Goal: Task Accomplishment & Management: Use online tool/utility

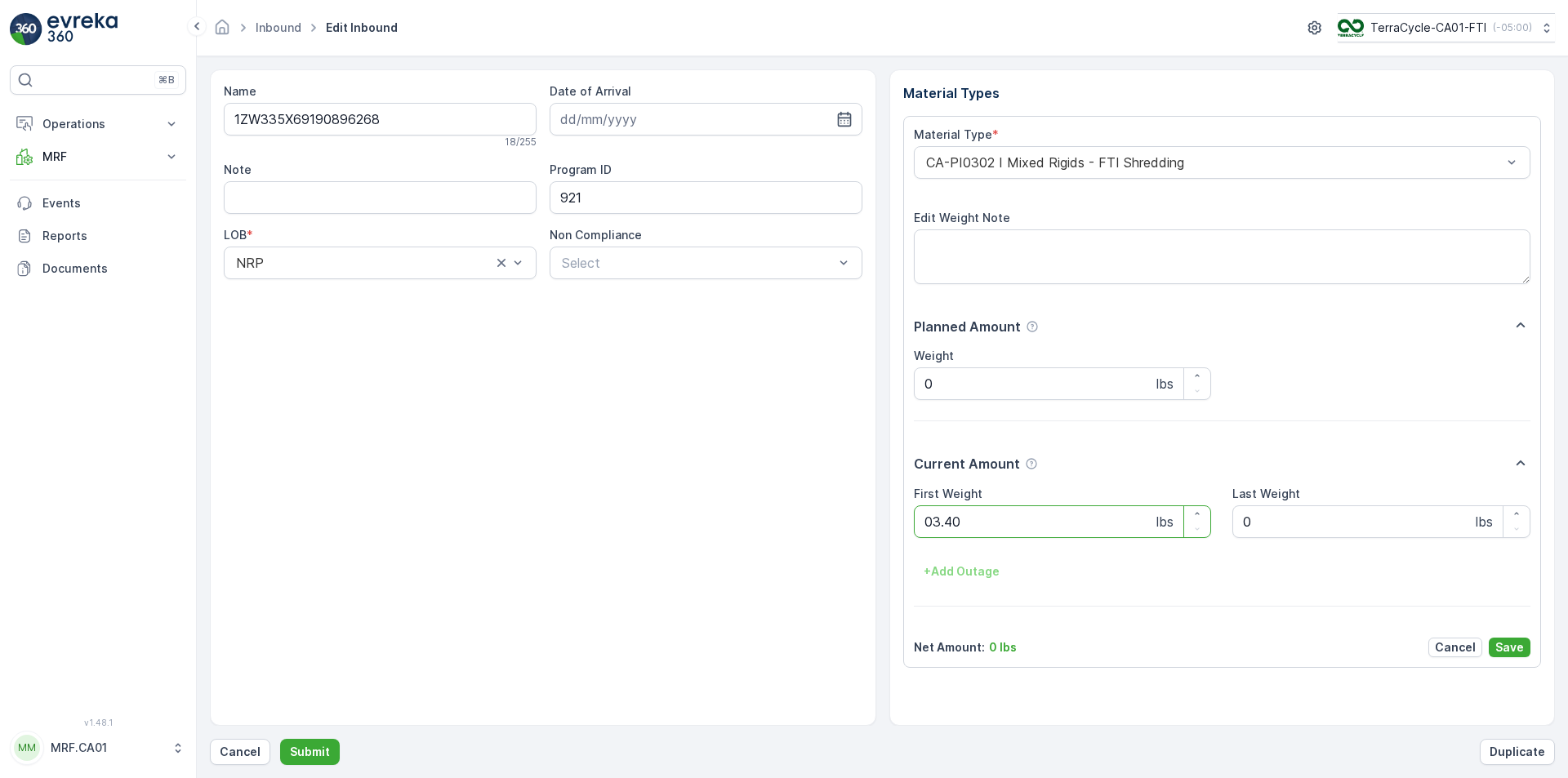
click at [280, 739] on button "Submit" at bounding box center [310, 752] width 59 height 26
type Weight "044"
click at [280, 739] on button "Submit" at bounding box center [310, 752] width 59 height 26
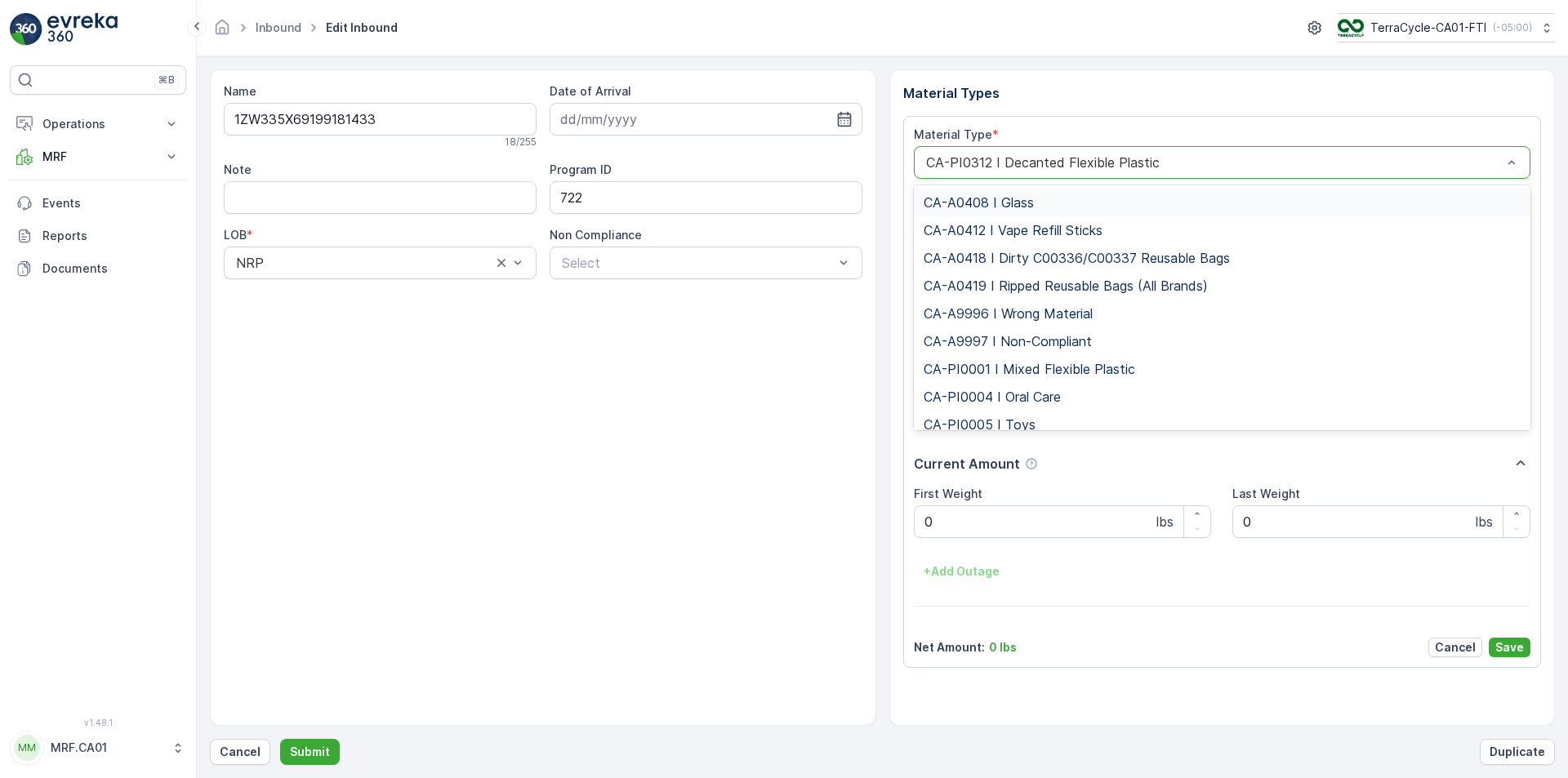
click at [1035, 162] on div at bounding box center [1214, 162] width 580 height 15
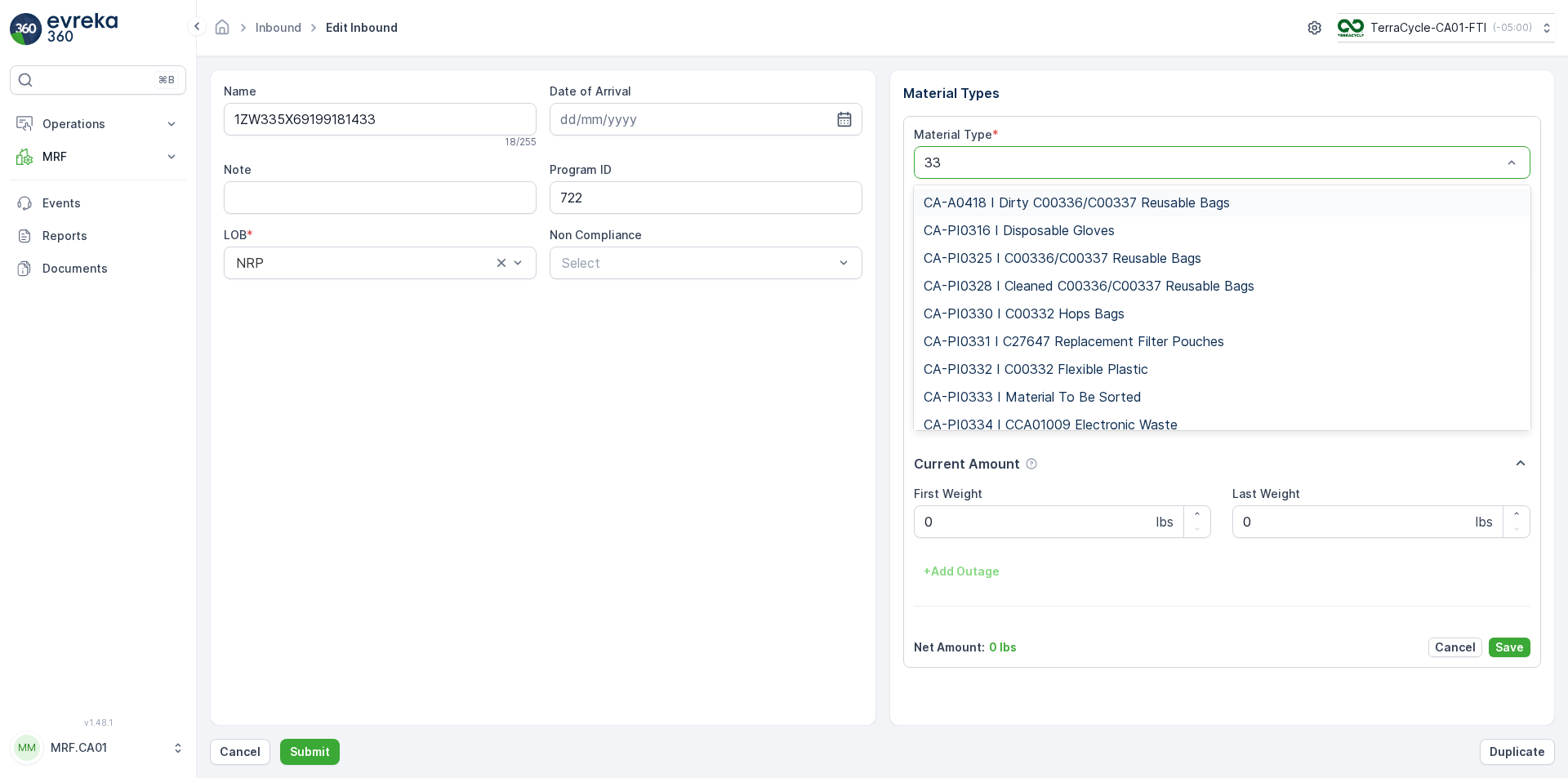
type input "333"
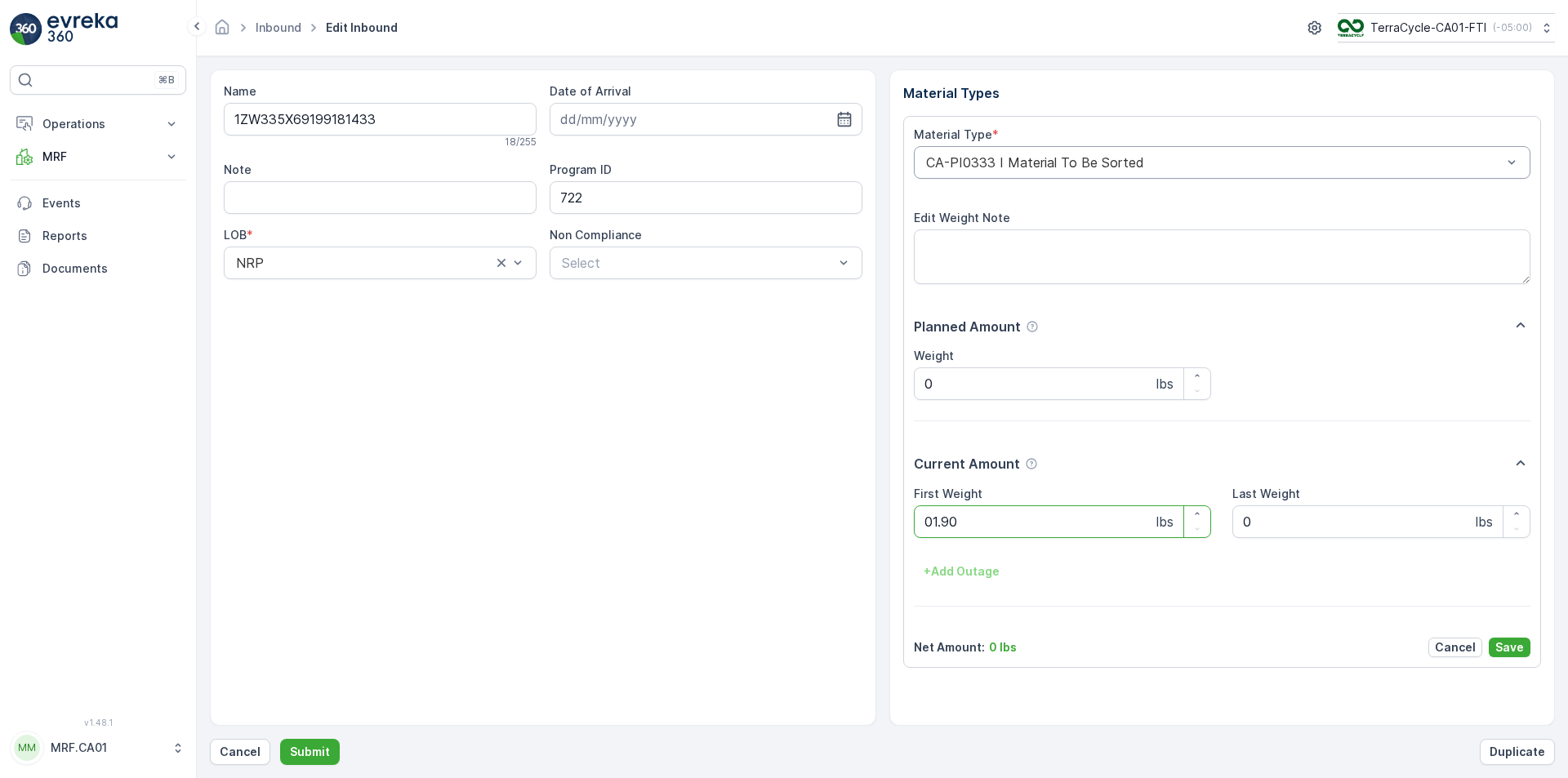
click at [280, 739] on button "Submit" at bounding box center [310, 752] width 59 height 26
type Weight "012"
click at [280, 739] on button "Submit" at bounding box center [310, 752] width 59 height 26
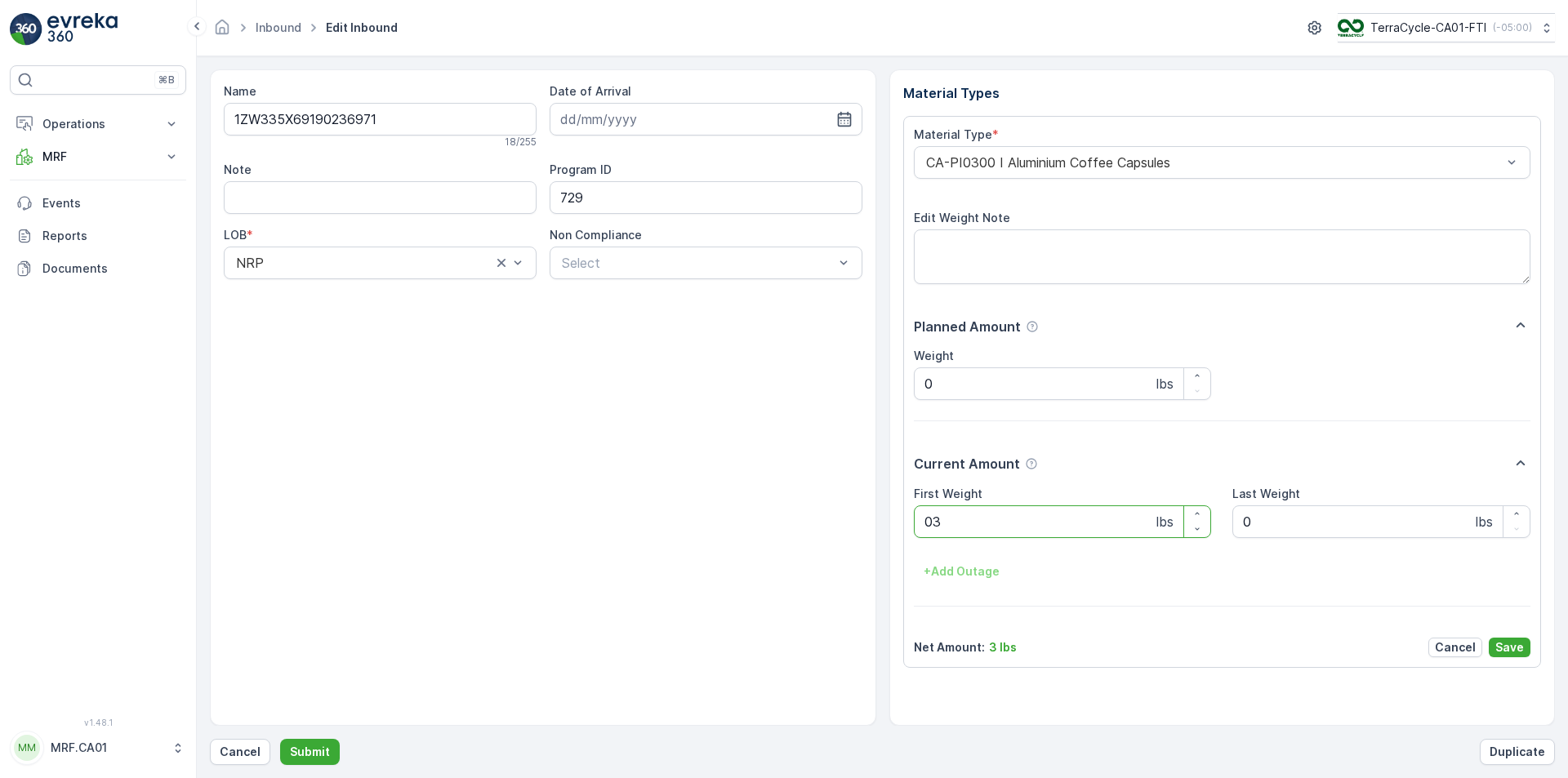
type Weight "032"
click at [280, 739] on button "Submit" at bounding box center [310, 752] width 59 height 26
type Weight "034"
click at [280, 739] on button "Submit" at bounding box center [310, 752] width 59 height 26
click at [1026, 161] on div at bounding box center [1214, 162] width 580 height 15
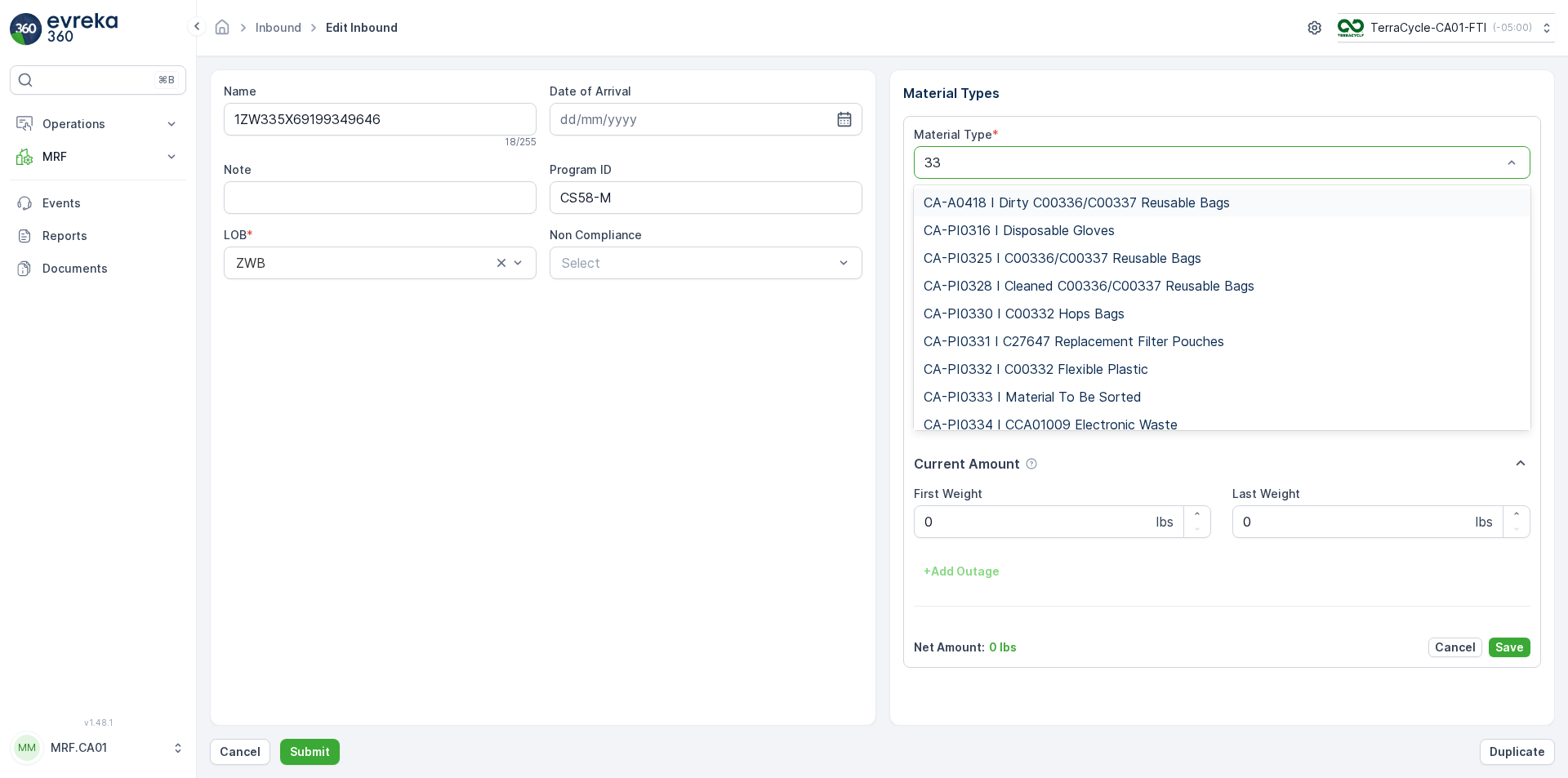
type input "333"
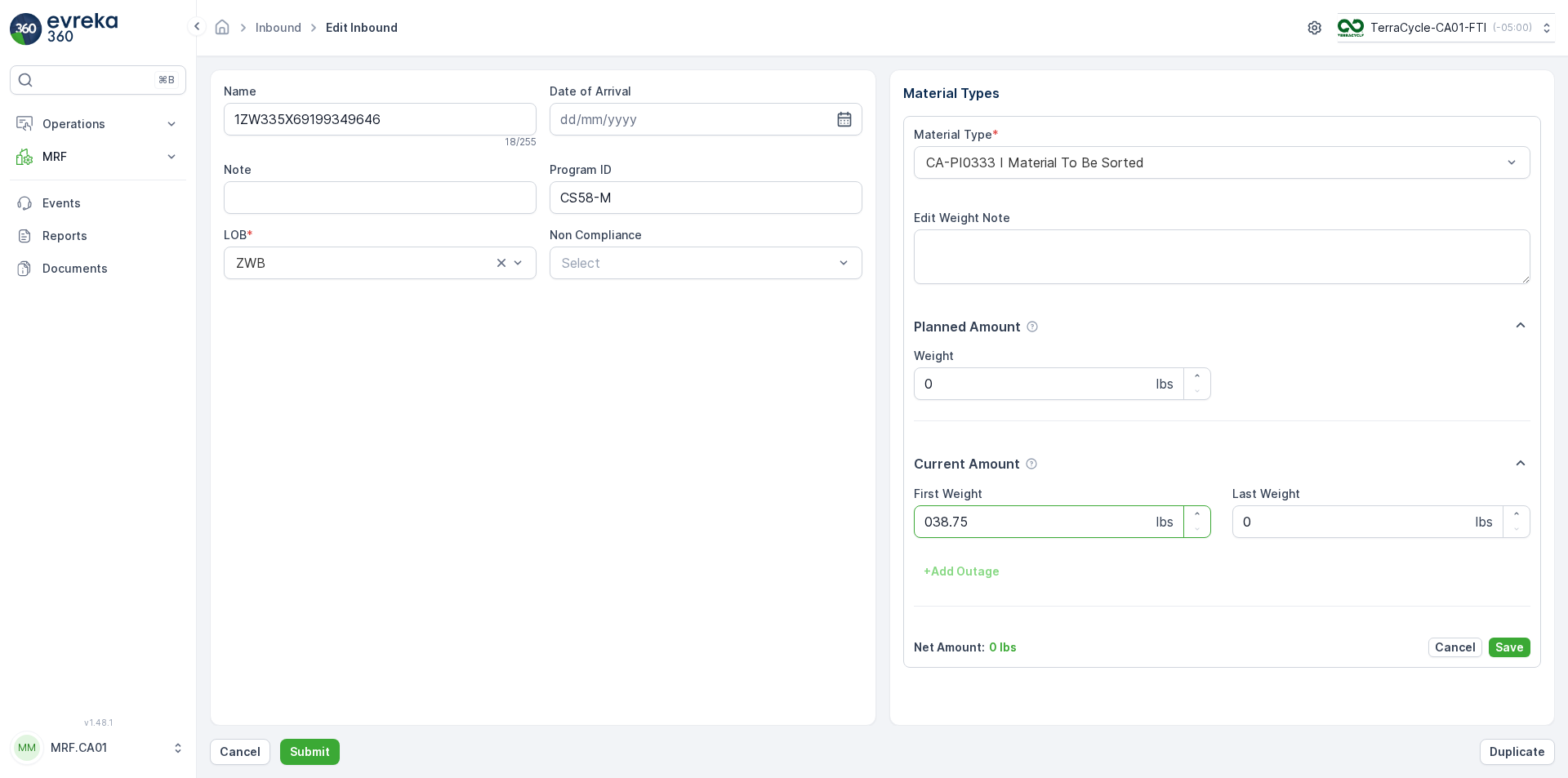
click at [280, 739] on button "Submit" at bounding box center [310, 752] width 59 height 26
type Weight "015"
click at [280, 739] on button "Submit" at bounding box center [310, 752] width 59 height 26
type Weight "029"
click at [280, 739] on button "Submit" at bounding box center [310, 752] width 59 height 26
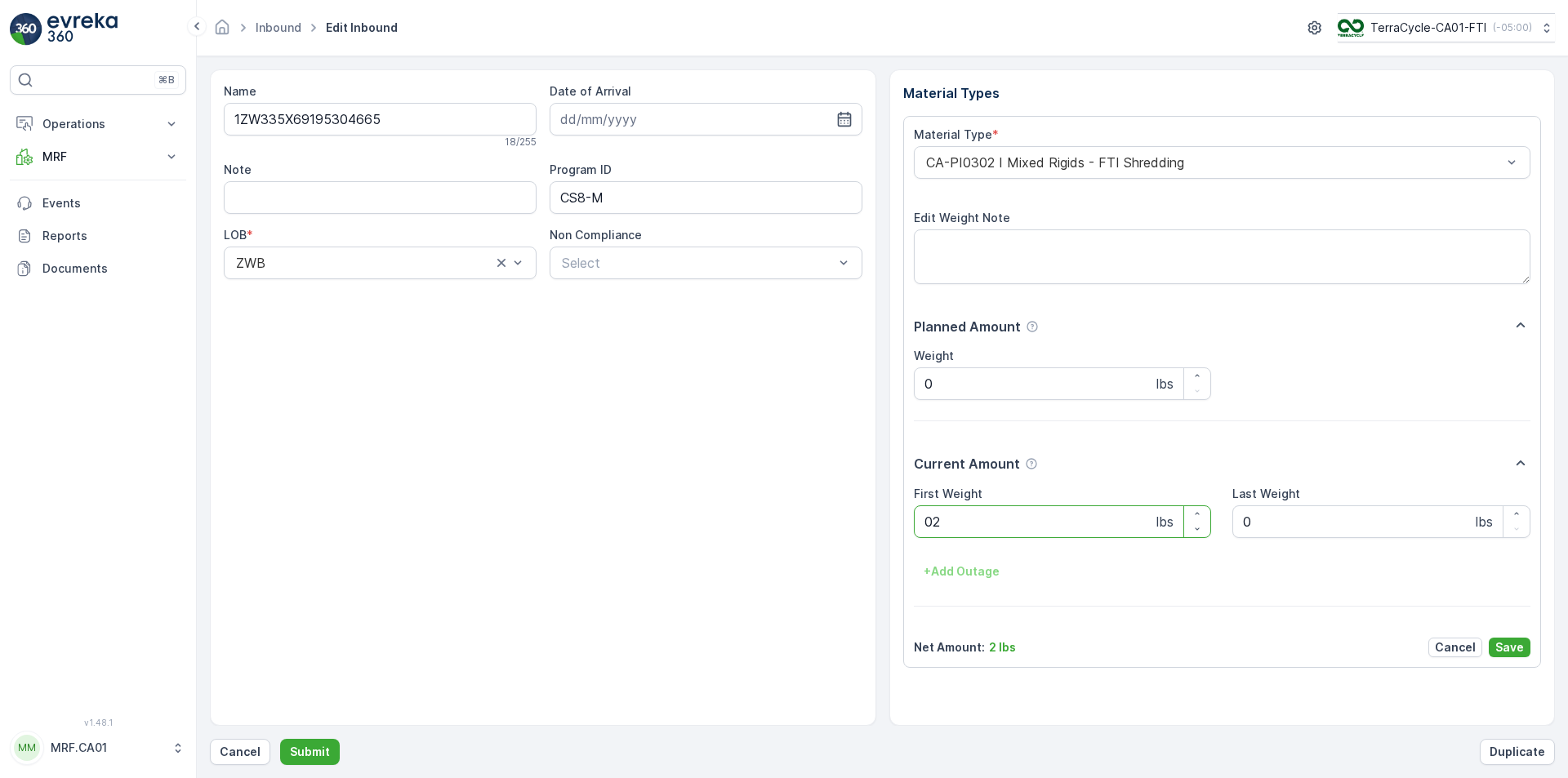
type Weight "027"
click at [280, 739] on button "Submit" at bounding box center [310, 752] width 59 height 26
click at [1026, 161] on div at bounding box center [1214, 162] width 580 height 15
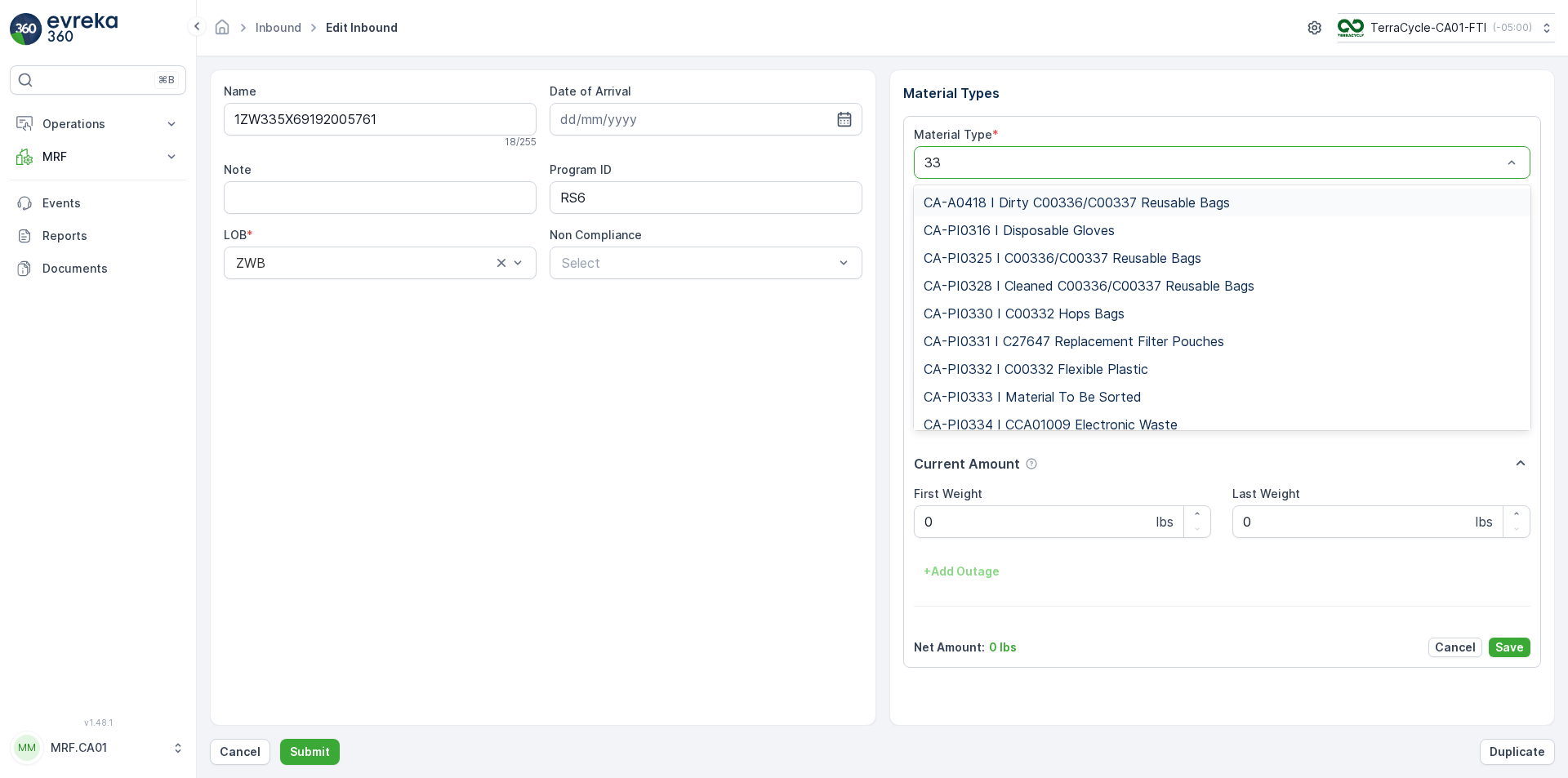
type input "333"
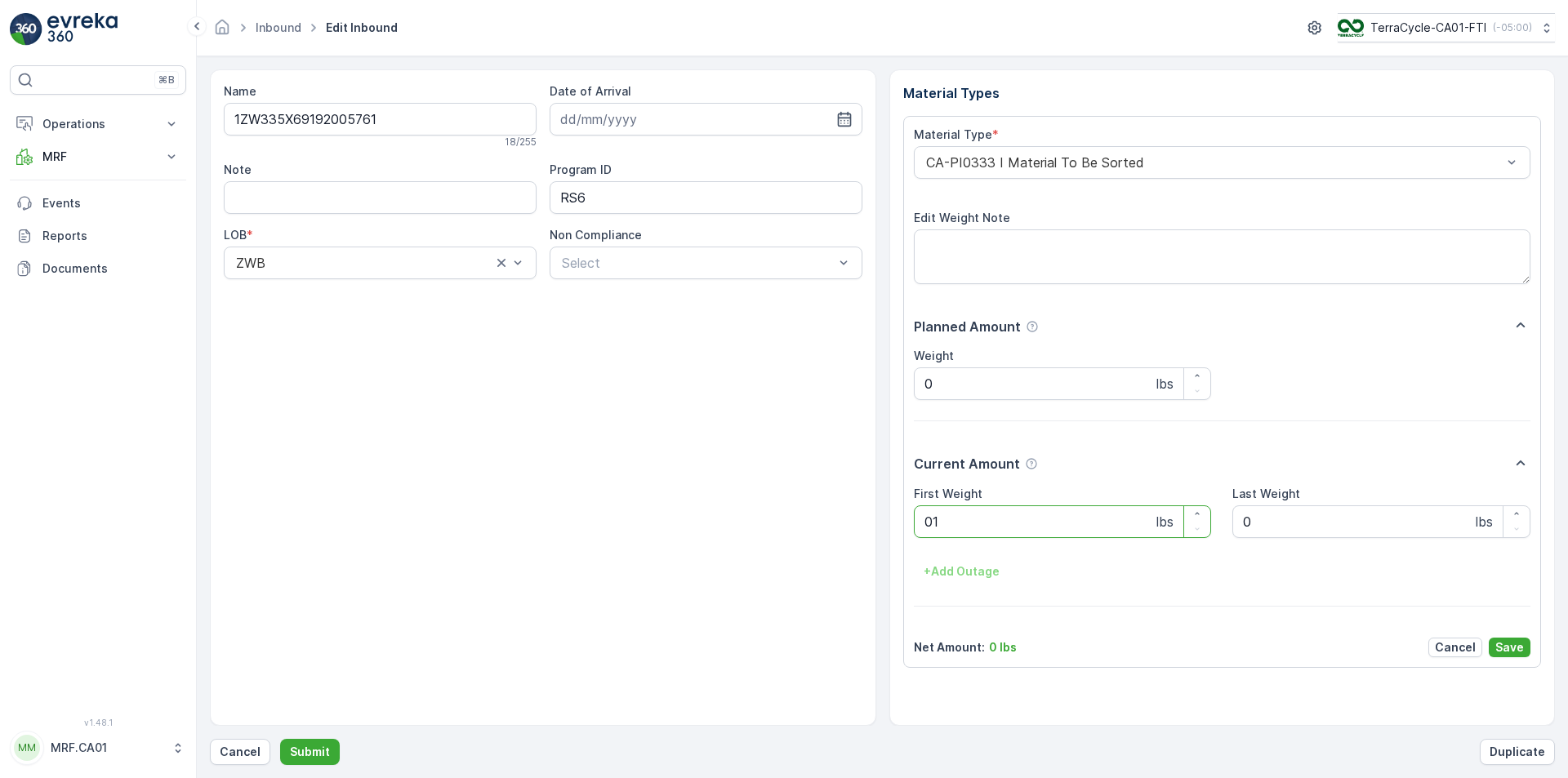
type Weight "013"
click at [280, 739] on button "Submit" at bounding box center [310, 752] width 59 height 26
type Weight "033"
click at [280, 739] on button "Submit" at bounding box center [310, 752] width 59 height 26
type Weight "024"
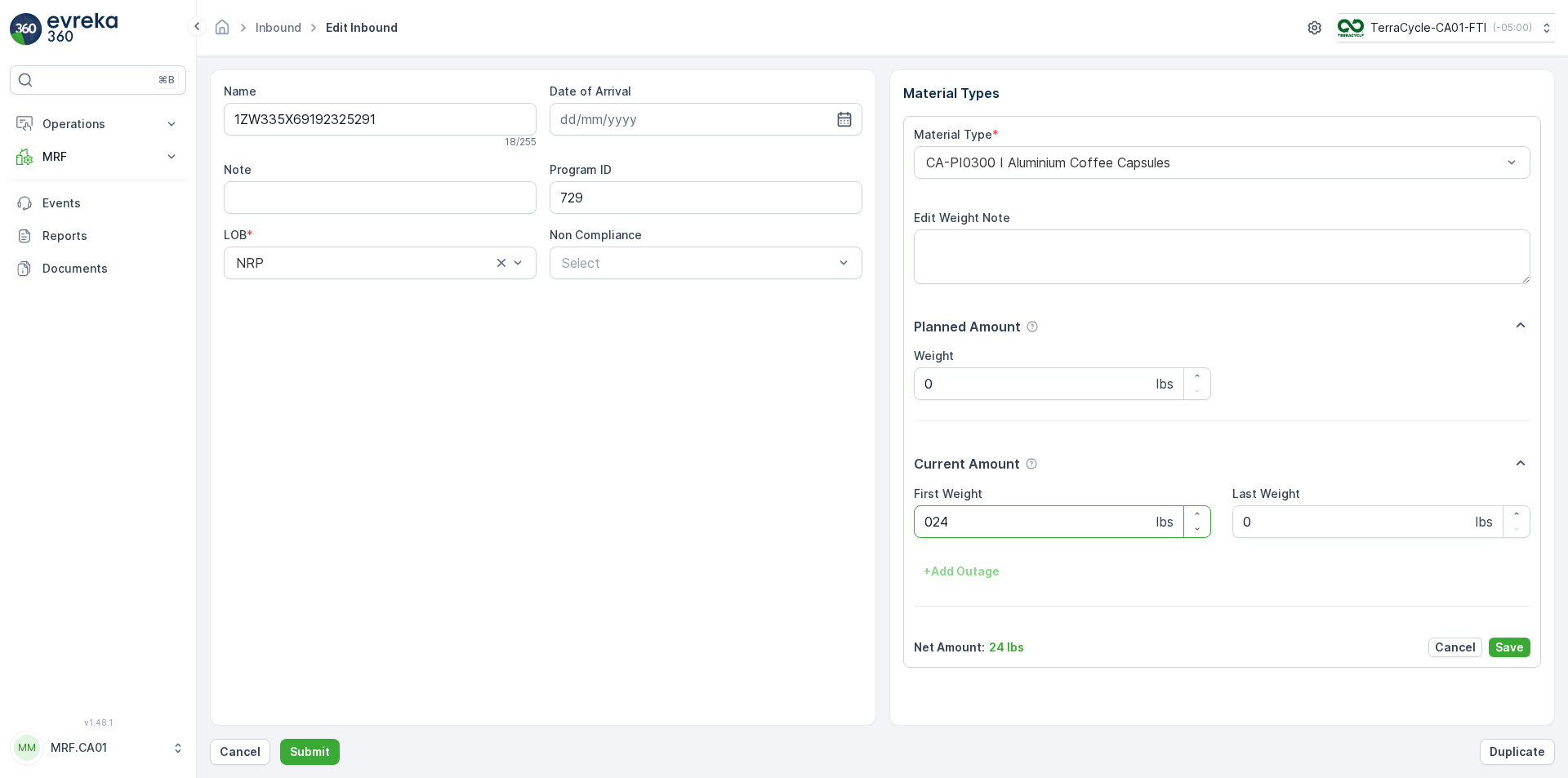
click at [280, 739] on button "Submit" at bounding box center [310, 752] width 59 height 26
type Weight "033"
click at [280, 739] on button "Submit" at bounding box center [310, 752] width 59 height 26
type Weight "033"
click at [280, 739] on button "Submit" at bounding box center [310, 752] width 59 height 26
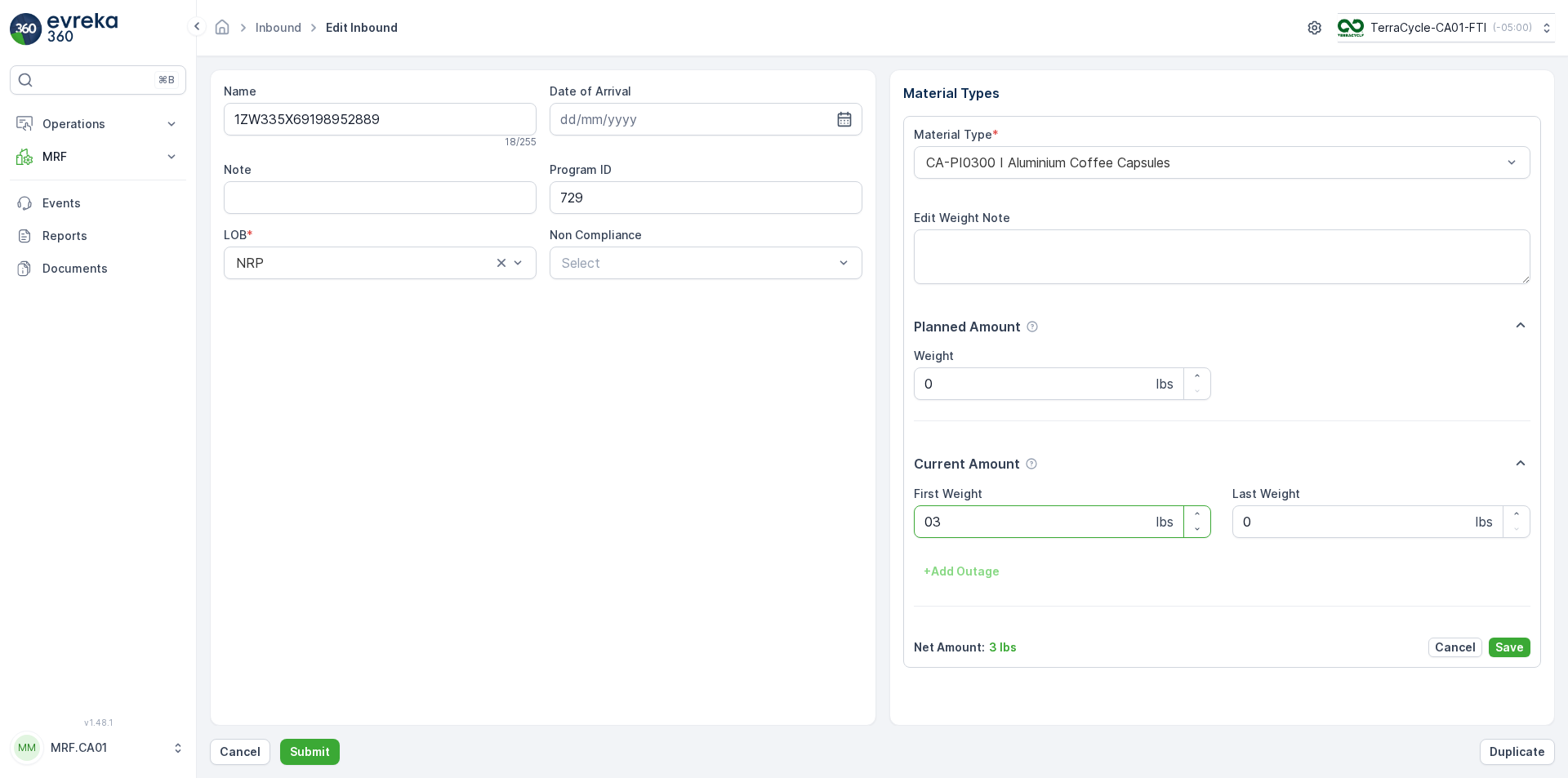
type Weight "033"
click at [280, 739] on button "Submit" at bounding box center [310, 752] width 59 height 26
type Weight "025"
click at [280, 739] on button "Submit" at bounding box center [310, 752] width 59 height 26
type Weight "043"
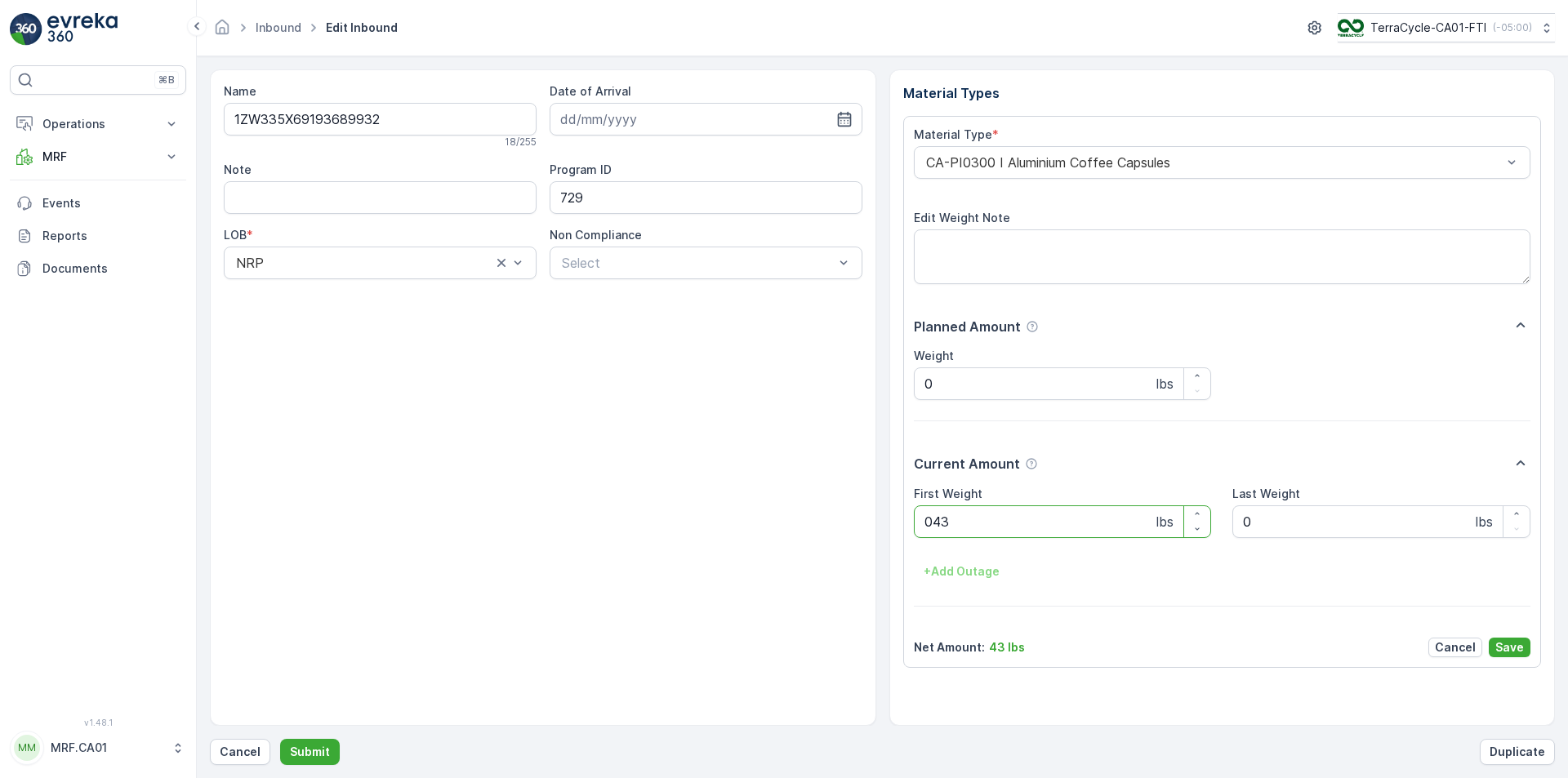
click at [280, 739] on button "Submit" at bounding box center [310, 752] width 59 height 26
type Weight "041"
click at [280, 739] on button "Submit" at bounding box center [310, 752] width 59 height 26
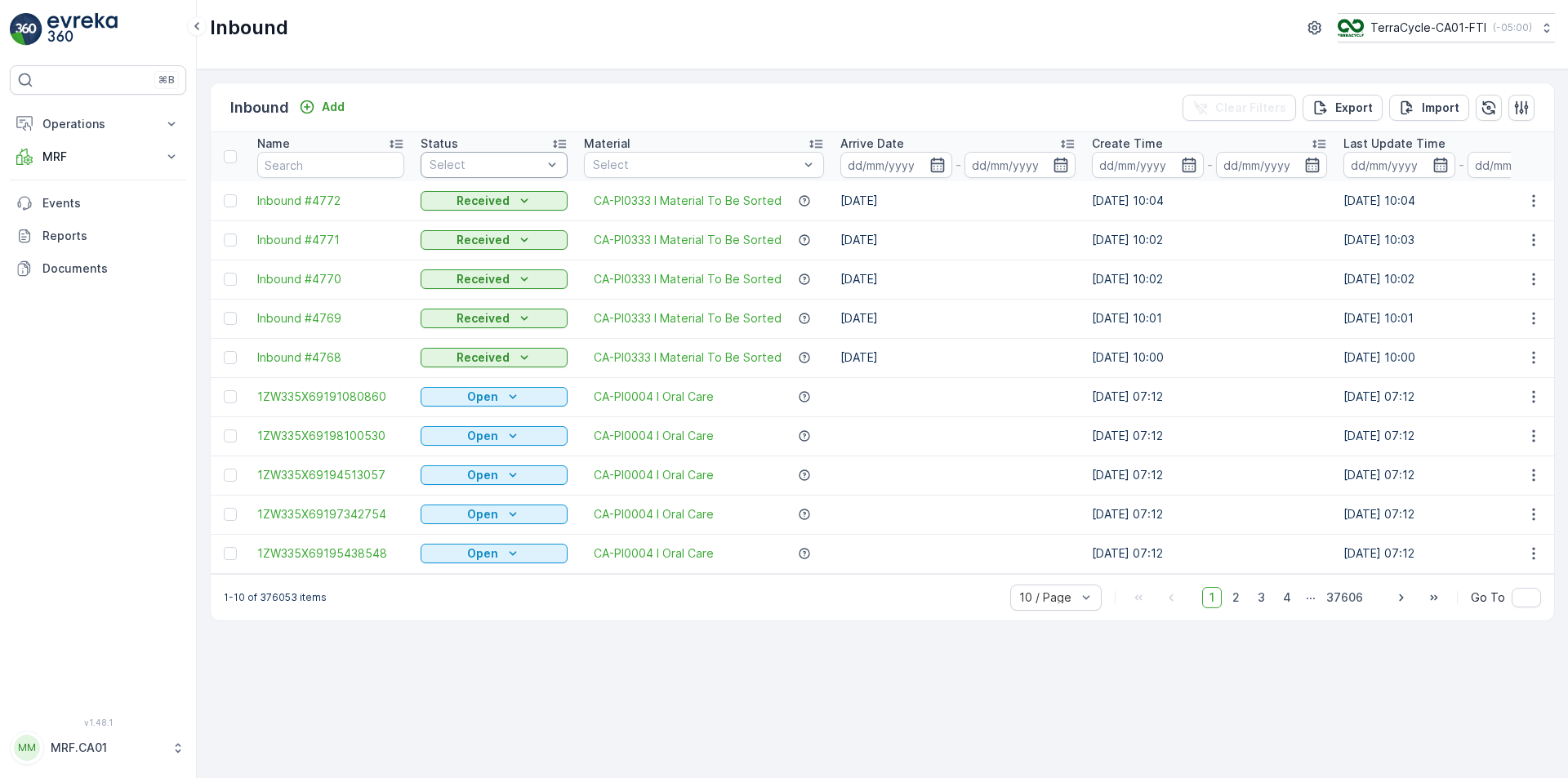
click at [543, 158] on div "Select" at bounding box center [485, 165] width 116 height 17
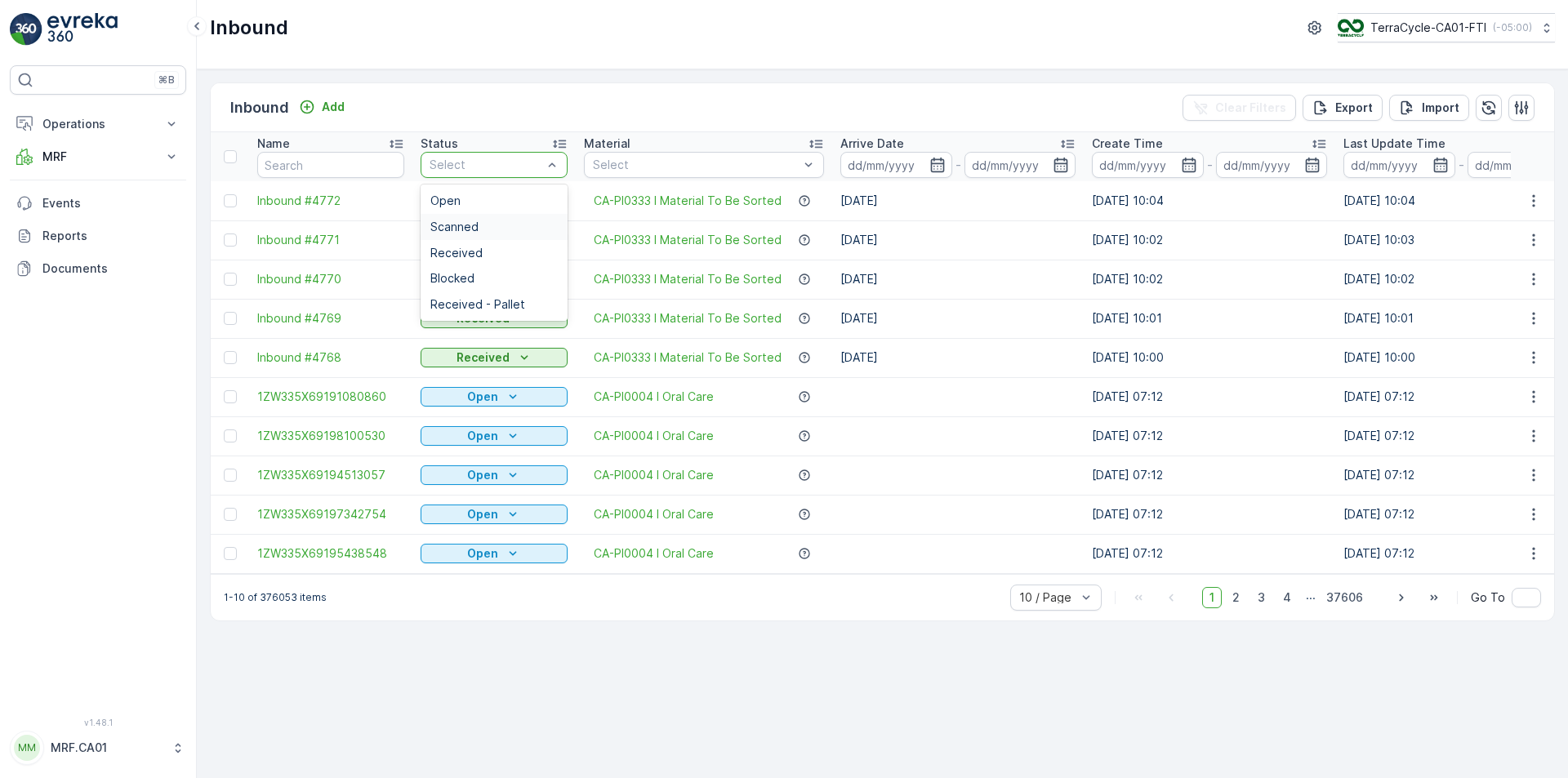
click at [476, 236] on div "Scanned" at bounding box center [494, 227] width 147 height 26
